Goal: Check status

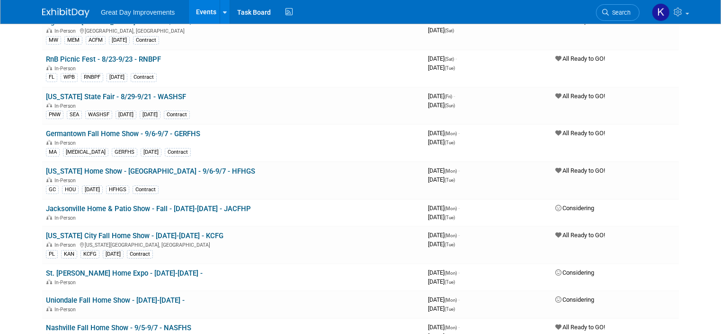
scroll to position [189, 0]
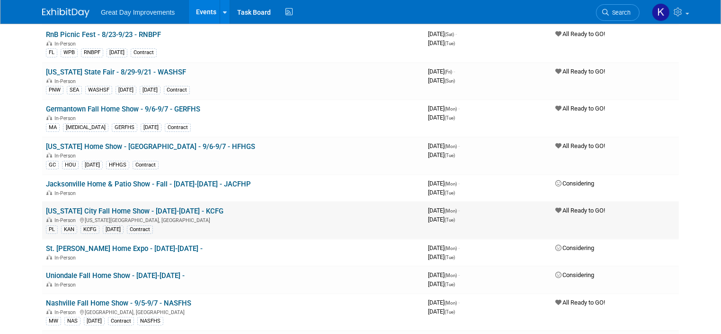
click at [81, 207] on link "[US_STATE] City Fall Home Show - [DATE]-[DATE] - KCFG" at bounding box center [135, 211] width 178 height 9
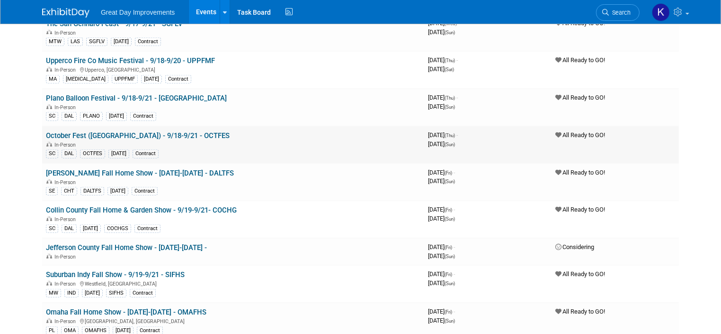
scroll to position [805, 0]
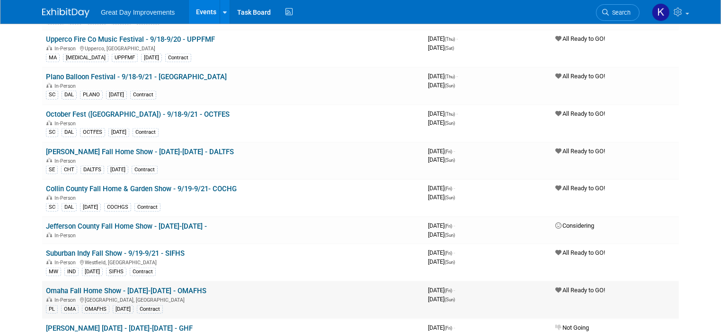
click at [148, 286] on link "Omaha Fall Home Show - [DATE]-[DATE] - OMAFHS" at bounding box center [126, 290] width 161 height 9
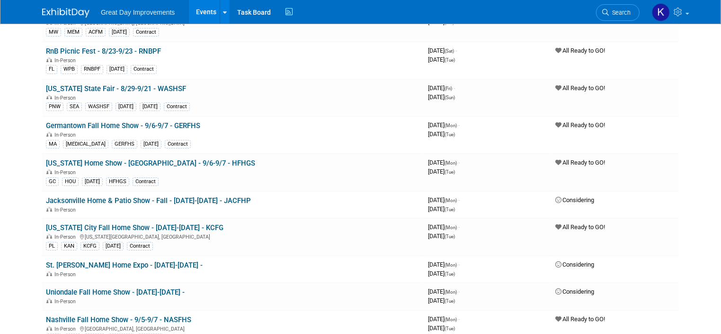
scroll to position [189, 0]
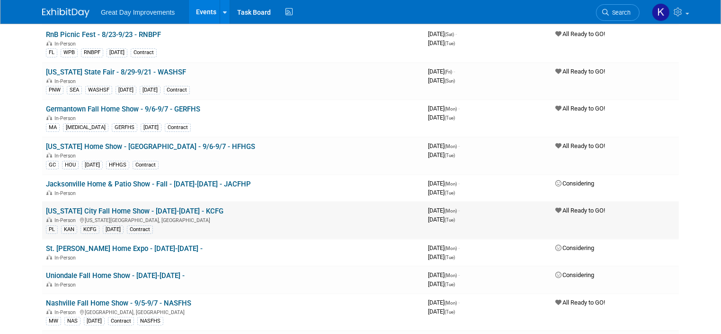
click at [151, 208] on link "[US_STATE] City Fall Home Show - [DATE]-[DATE] - KCFG" at bounding box center [135, 211] width 178 height 9
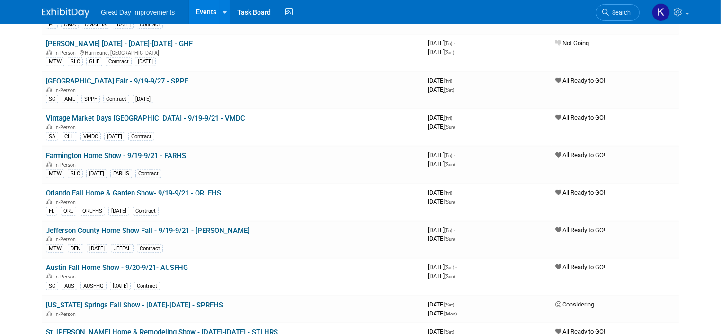
scroll to position [1137, 0]
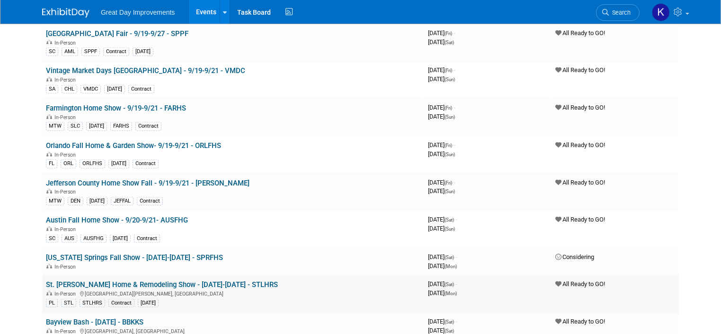
click at [93, 280] on link "St. [PERSON_NAME] Home & Remodeling Show - [DATE]-[DATE] - STLHRS" at bounding box center [162, 284] width 232 height 9
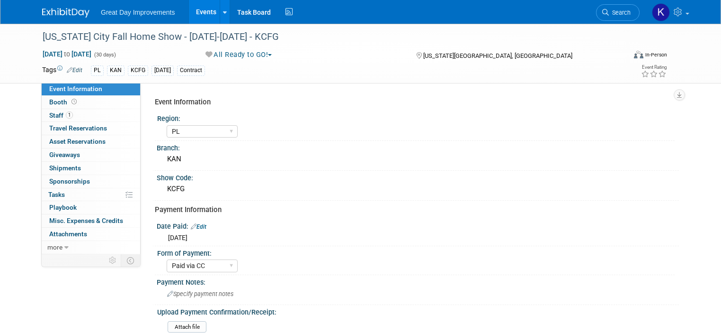
select select "PL"
select select "Paid via CC"
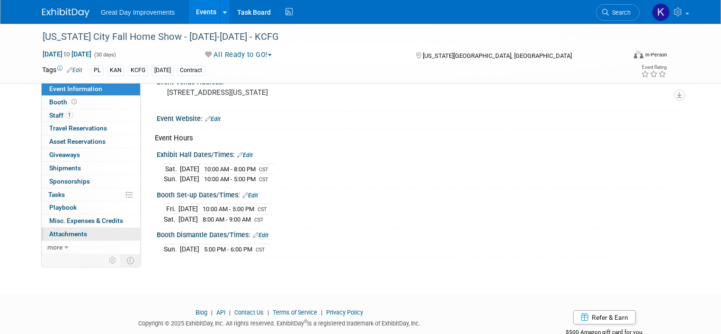
scroll to position [426, 0]
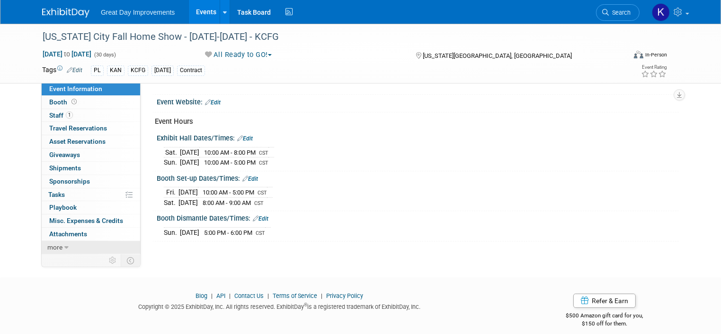
click at [55, 245] on link "more" at bounding box center [91, 247] width 99 height 13
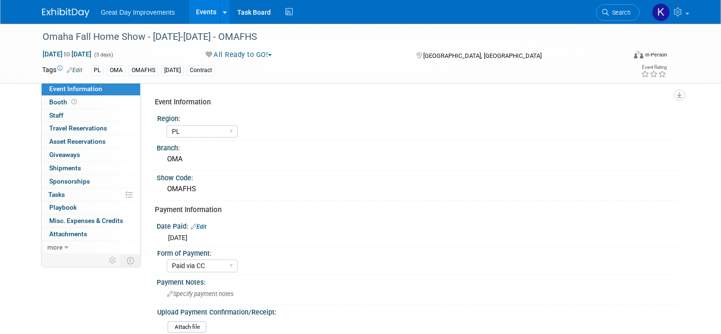
select select "PL"
select select "Paid via CC"
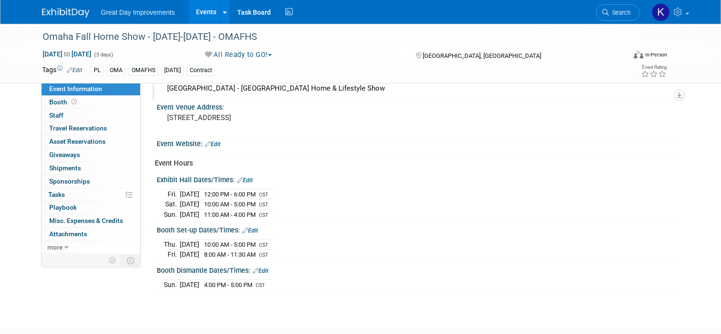
scroll to position [251, 0]
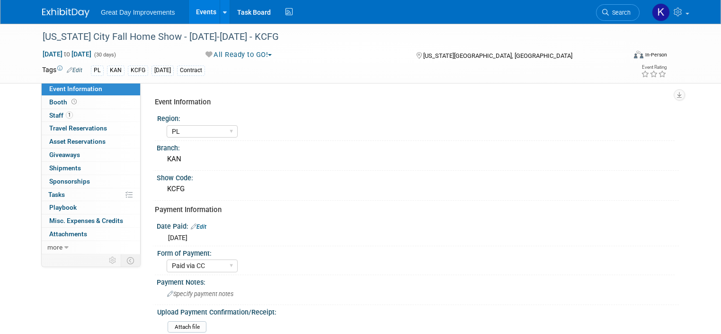
select select "PL"
select select "Paid via CC"
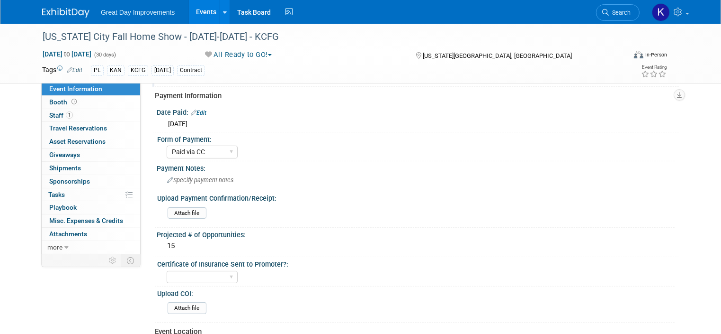
scroll to position [142, 0]
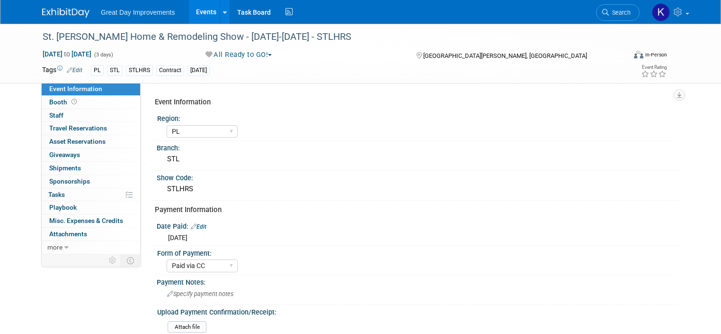
select select "PL"
select select "Paid via CC"
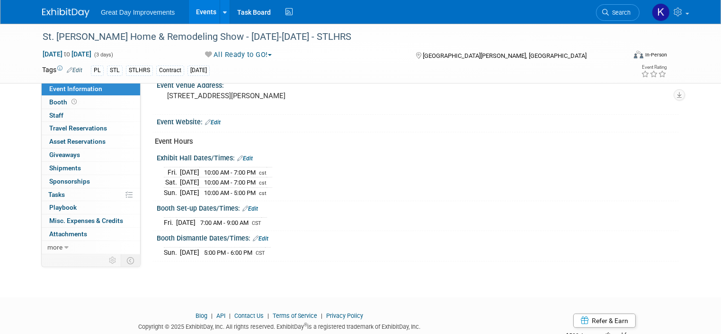
scroll to position [430, 0]
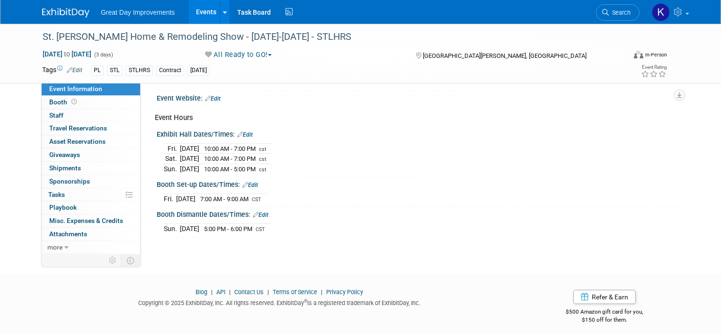
click at [303, 226] on div "Sun. Sep 21, 2025 5:00 PM - 6:00 PM CST" at bounding box center [418, 227] width 508 height 13
click at [306, 231] on div "Booth Dismantle Dates/Times: Edit Sun. Sep 21, 2025 5:00 PM - 6:00 PM CST Save …" at bounding box center [416, 222] width 527 height 30
